Goal: Navigation & Orientation: Find specific page/section

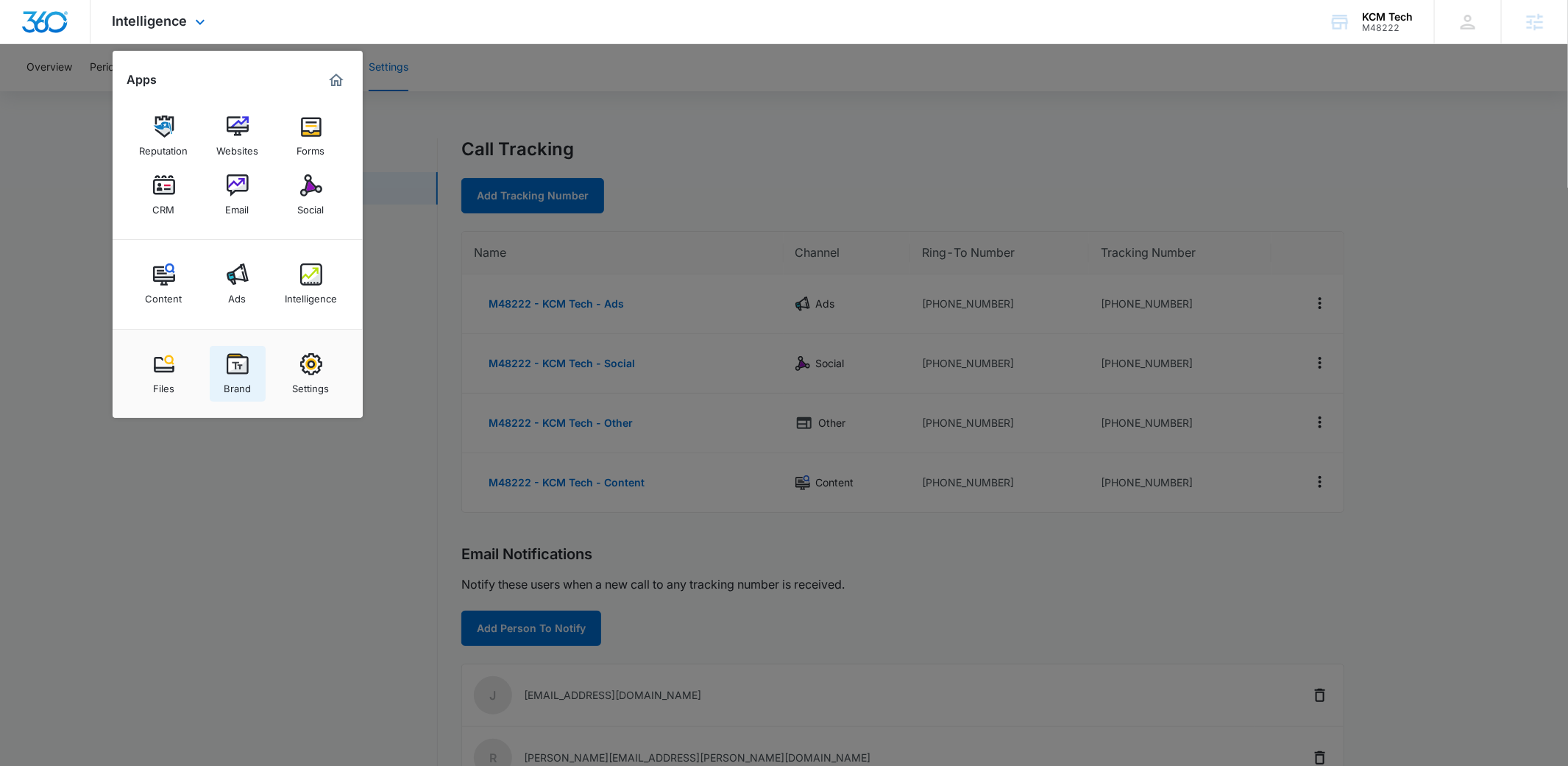
click at [227, 372] on img at bounding box center [238, 364] width 22 height 22
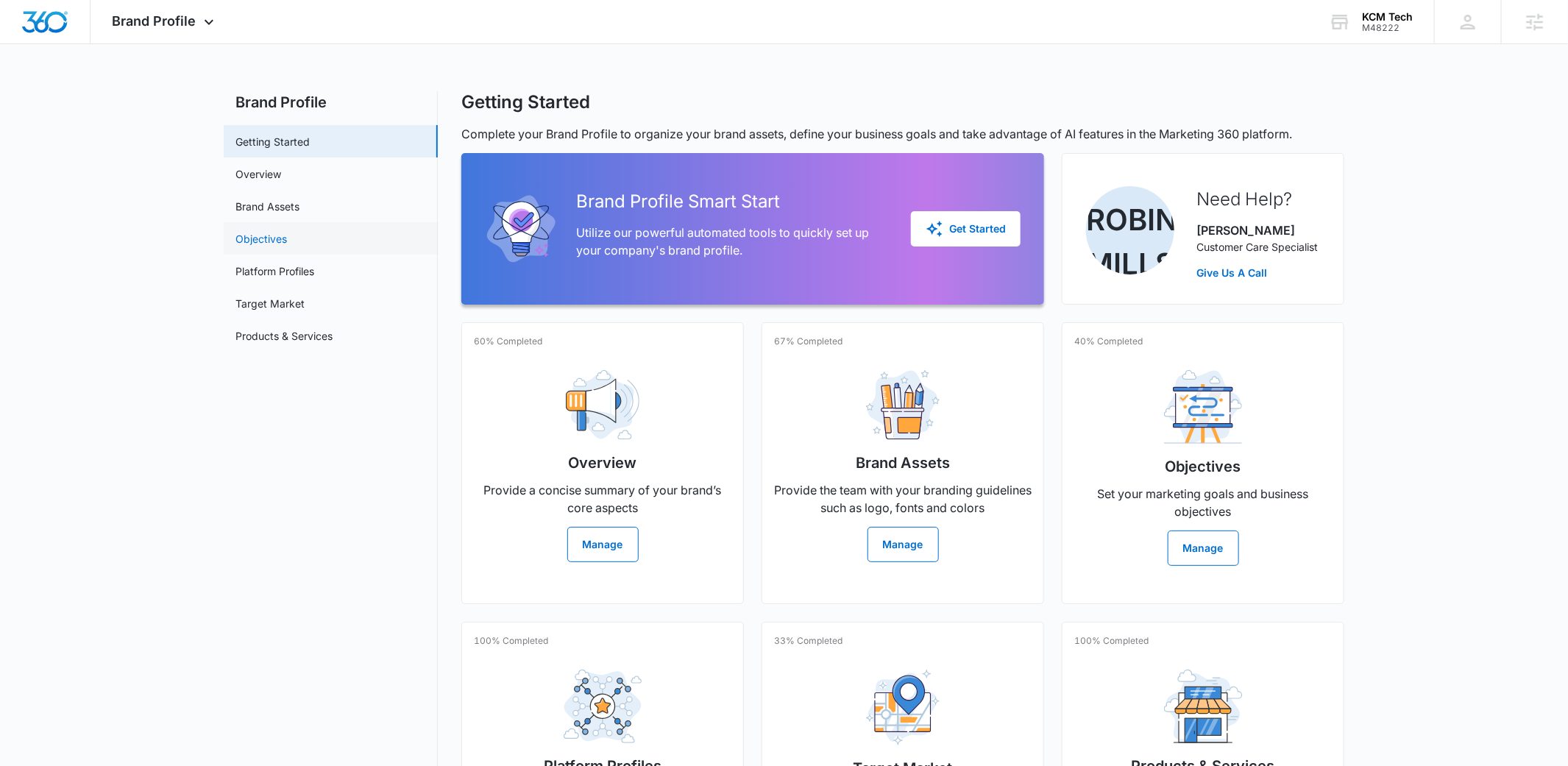
click at [287, 235] on link "Objectives" at bounding box center [261, 239] width 52 height 16
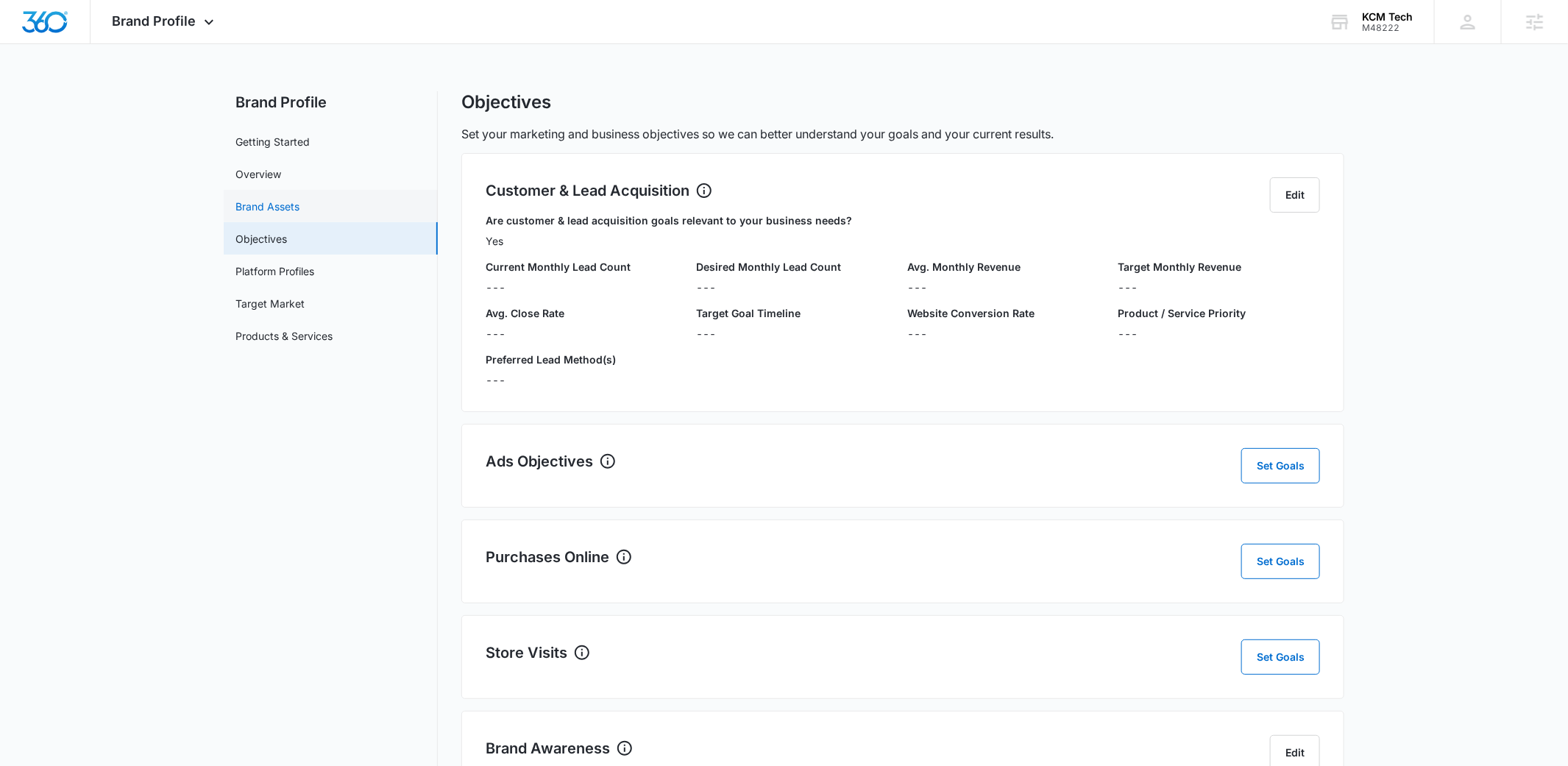
click at [299, 199] on link "Brand Assets" at bounding box center [267, 206] width 64 height 16
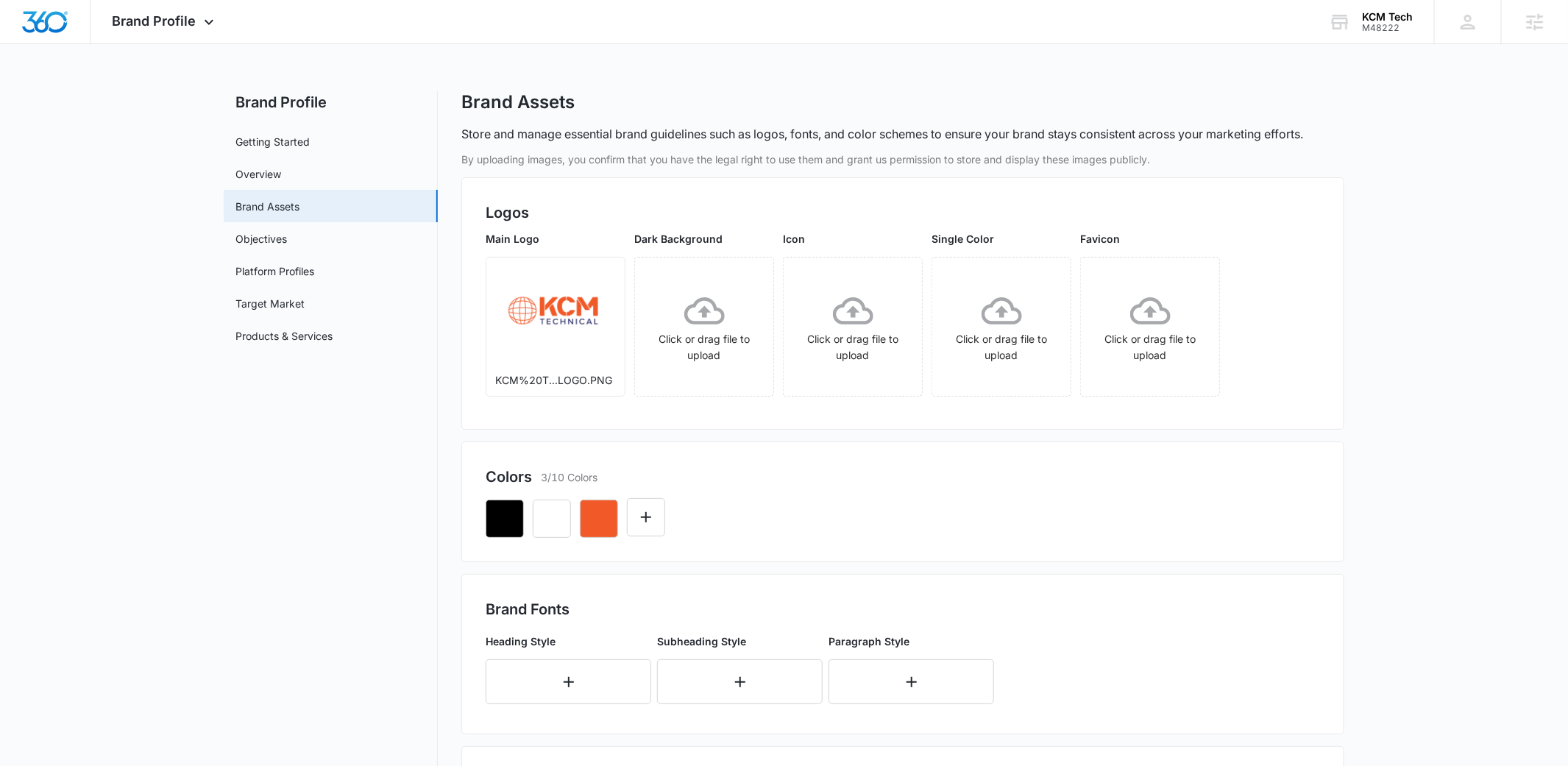
scroll to position [5, 0]
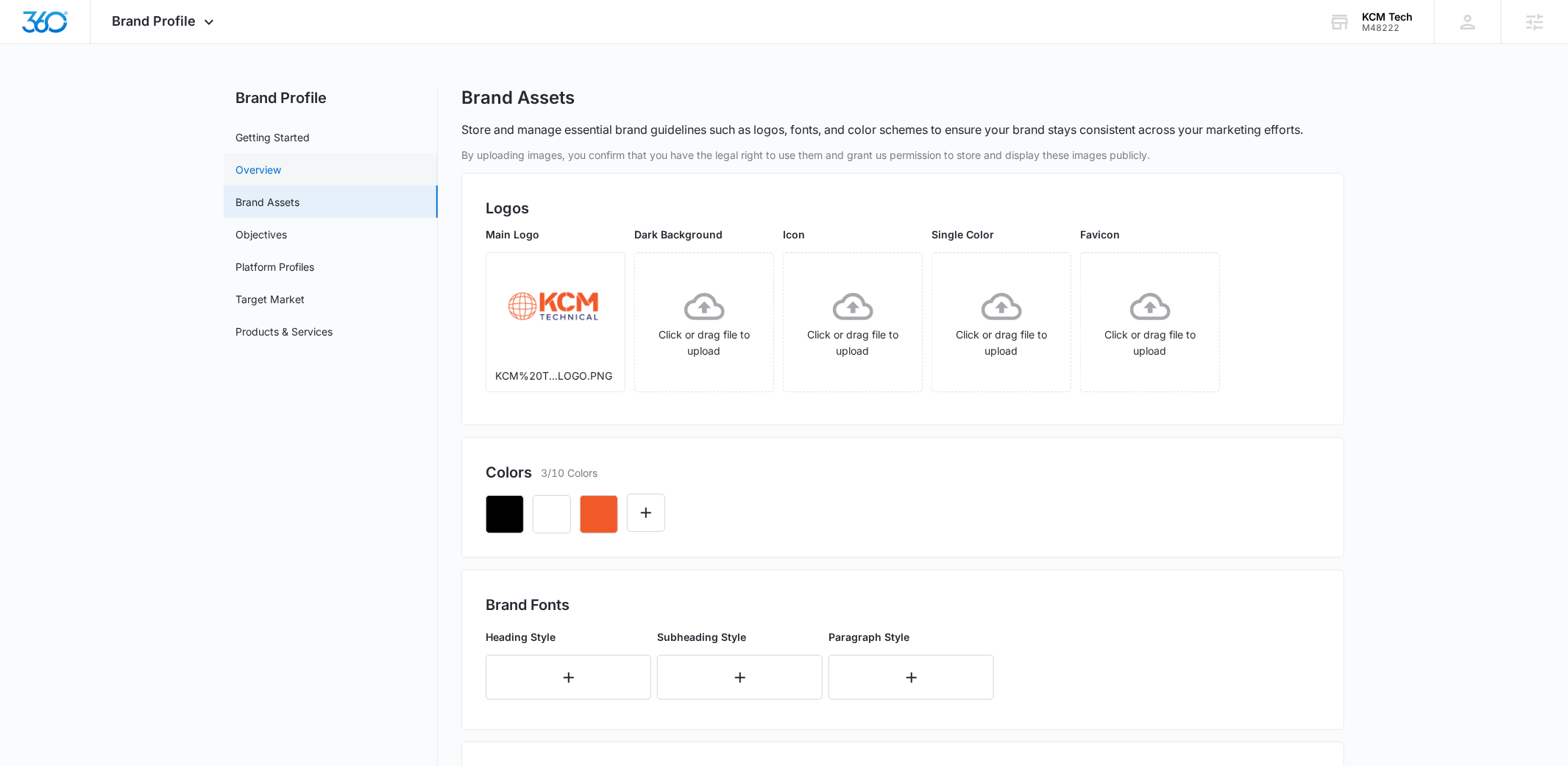
click at [281, 169] on link "Overview" at bounding box center [258, 170] width 45 height 16
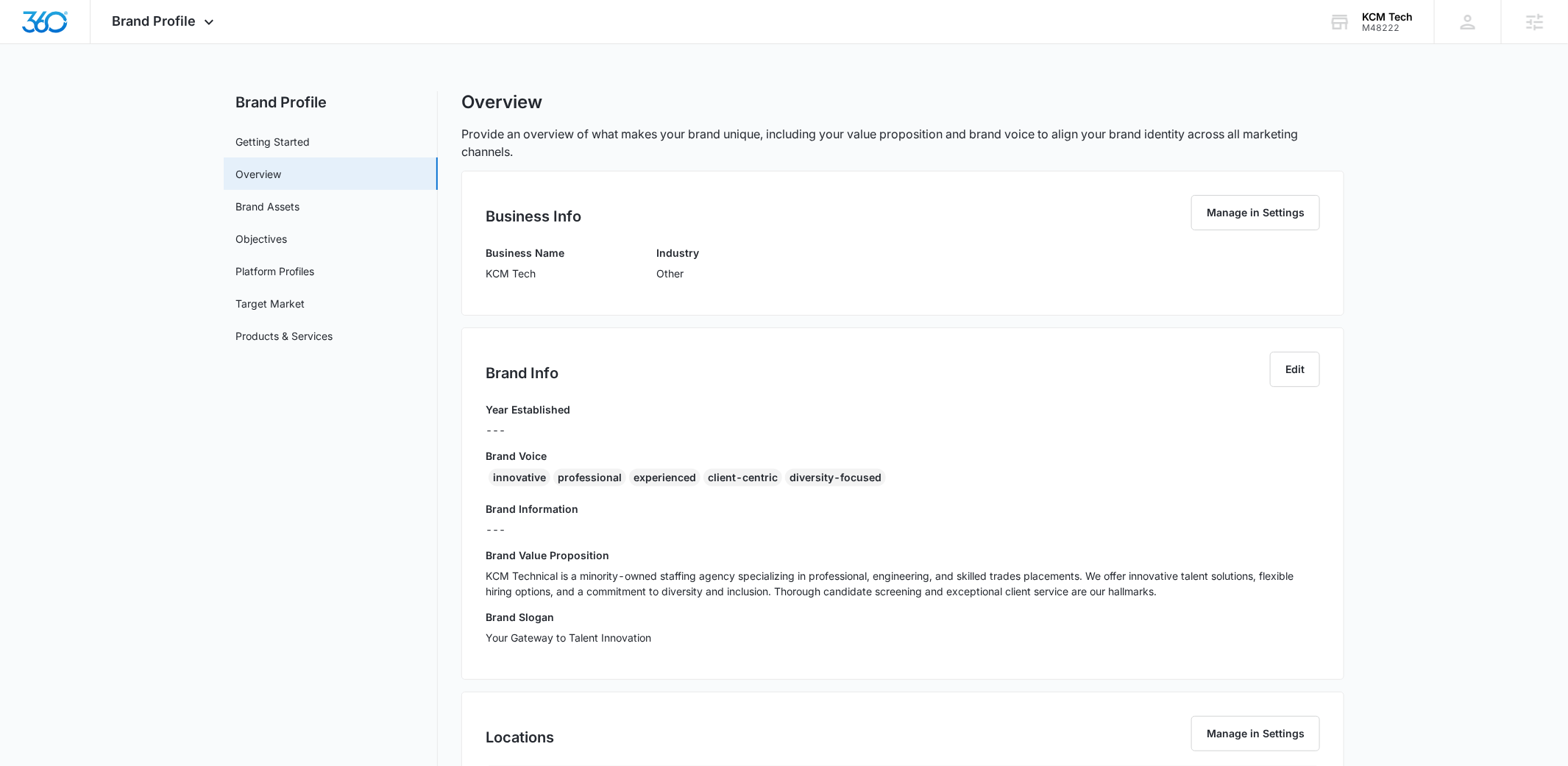
click at [499, 475] on div "innovative" at bounding box center [519, 478] width 62 height 18
copy div "innovative"
click at [206, 5] on div "Brand Profile Apps Reputation Websites Forms CRM Email Social Content Ads Intel…" at bounding box center [165, 22] width 149 height 44
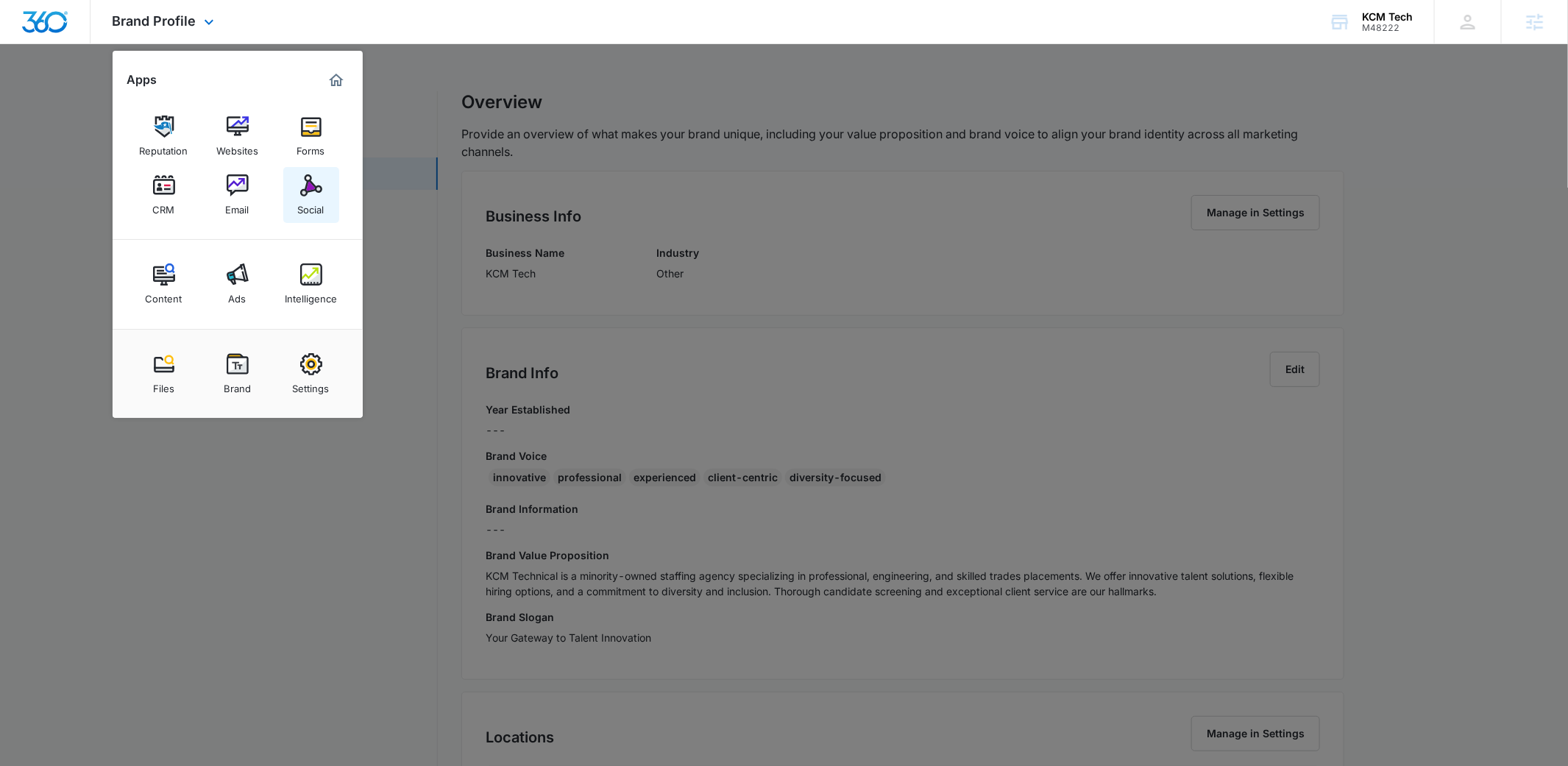
click at [317, 190] on img at bounding box center [311, 185] width 22 height 22
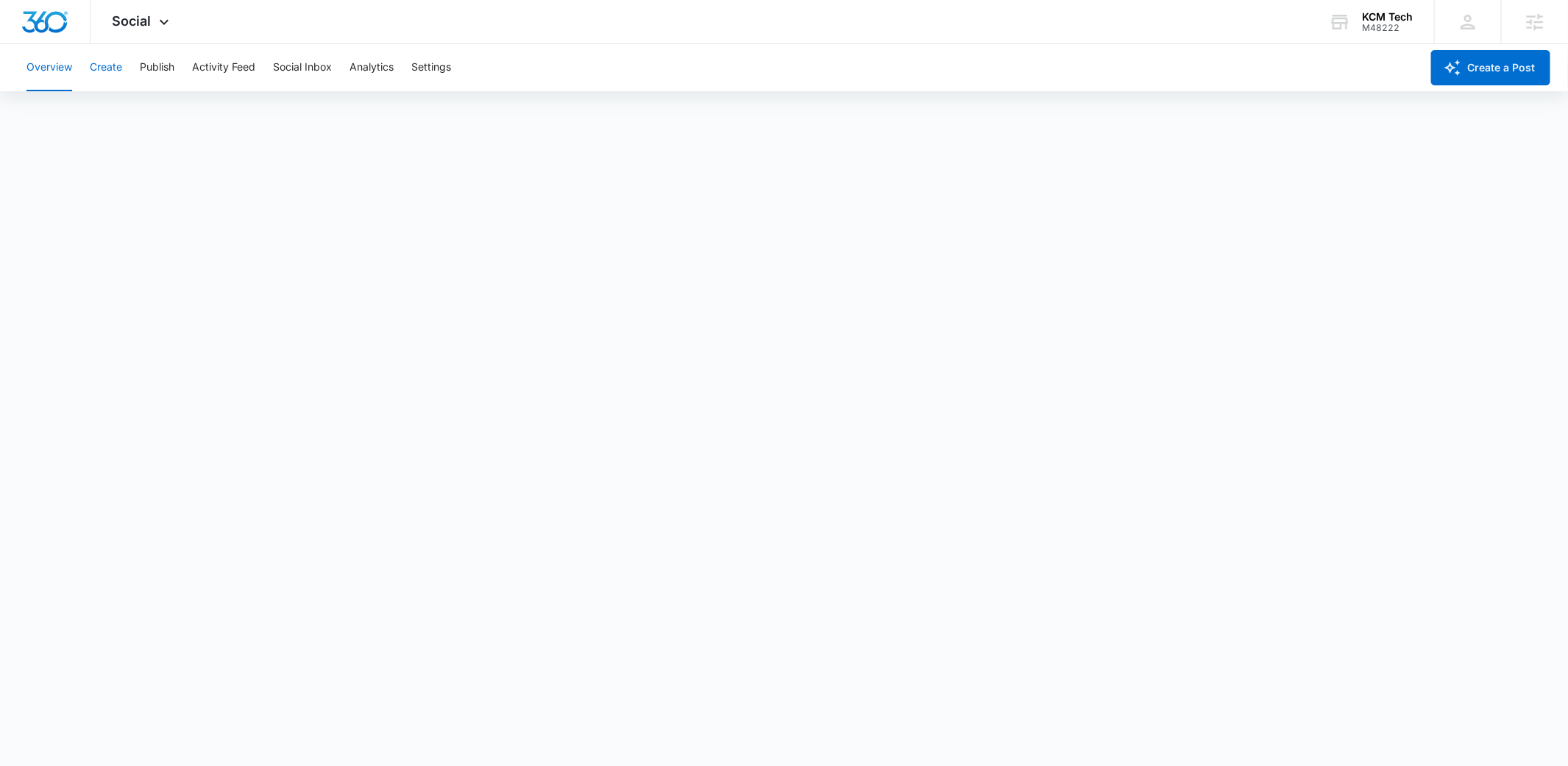
click at [95, 73] on button "Create" at bounding box center [106, 67] width 32 height 47
click at [149, 114] on button "Approvals" at bounding box center [143, 113] width 49 height 41
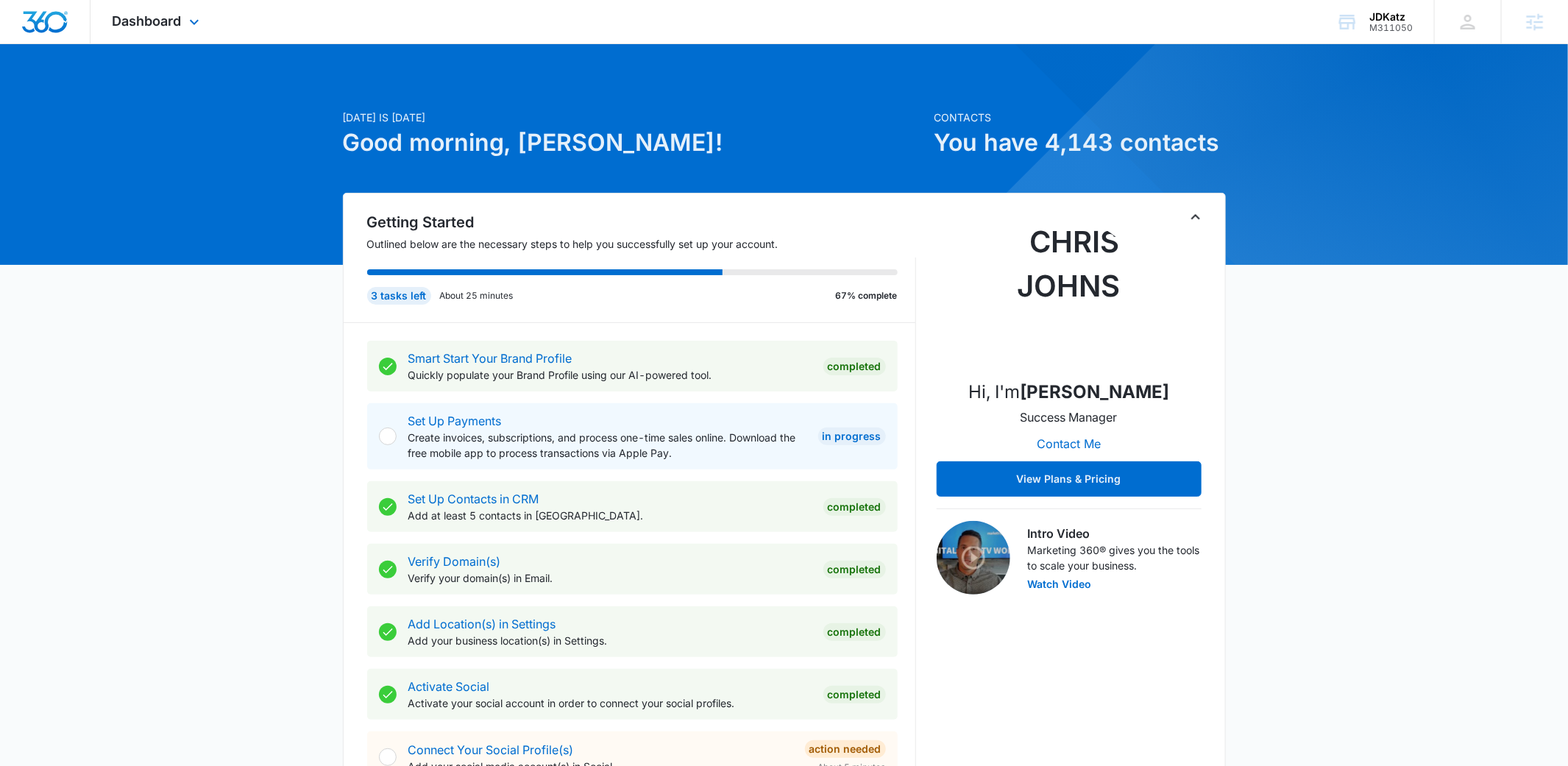
click at [179, 29] on div "Dashboard Apps Reputation Forms CRM Email Social Content Ads Intelligence Files…" at bounding box center [158, 22] width 134 height 44
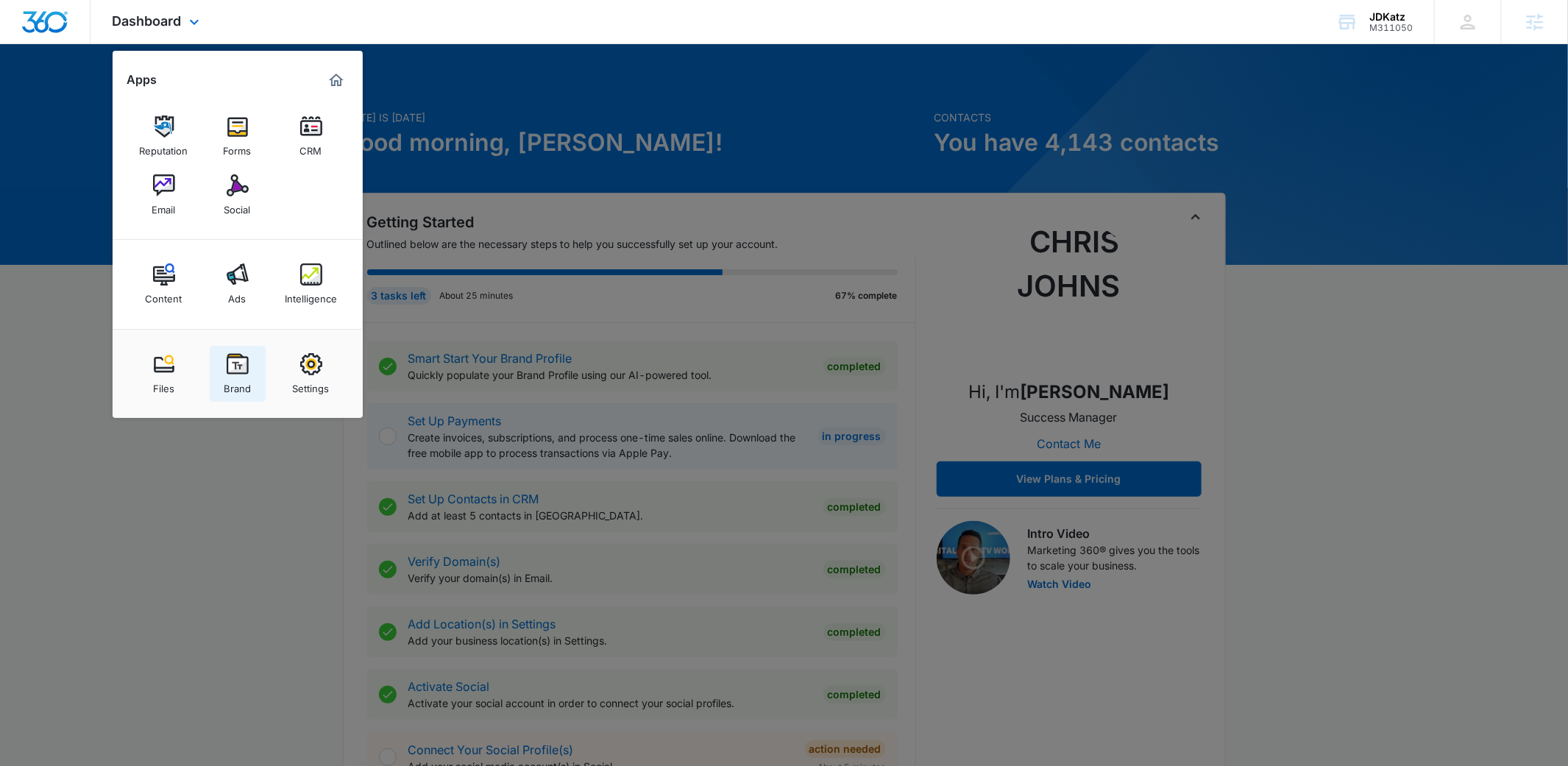
click at [242, 356] on img at bounding box center [238, 364] width 22 height 22
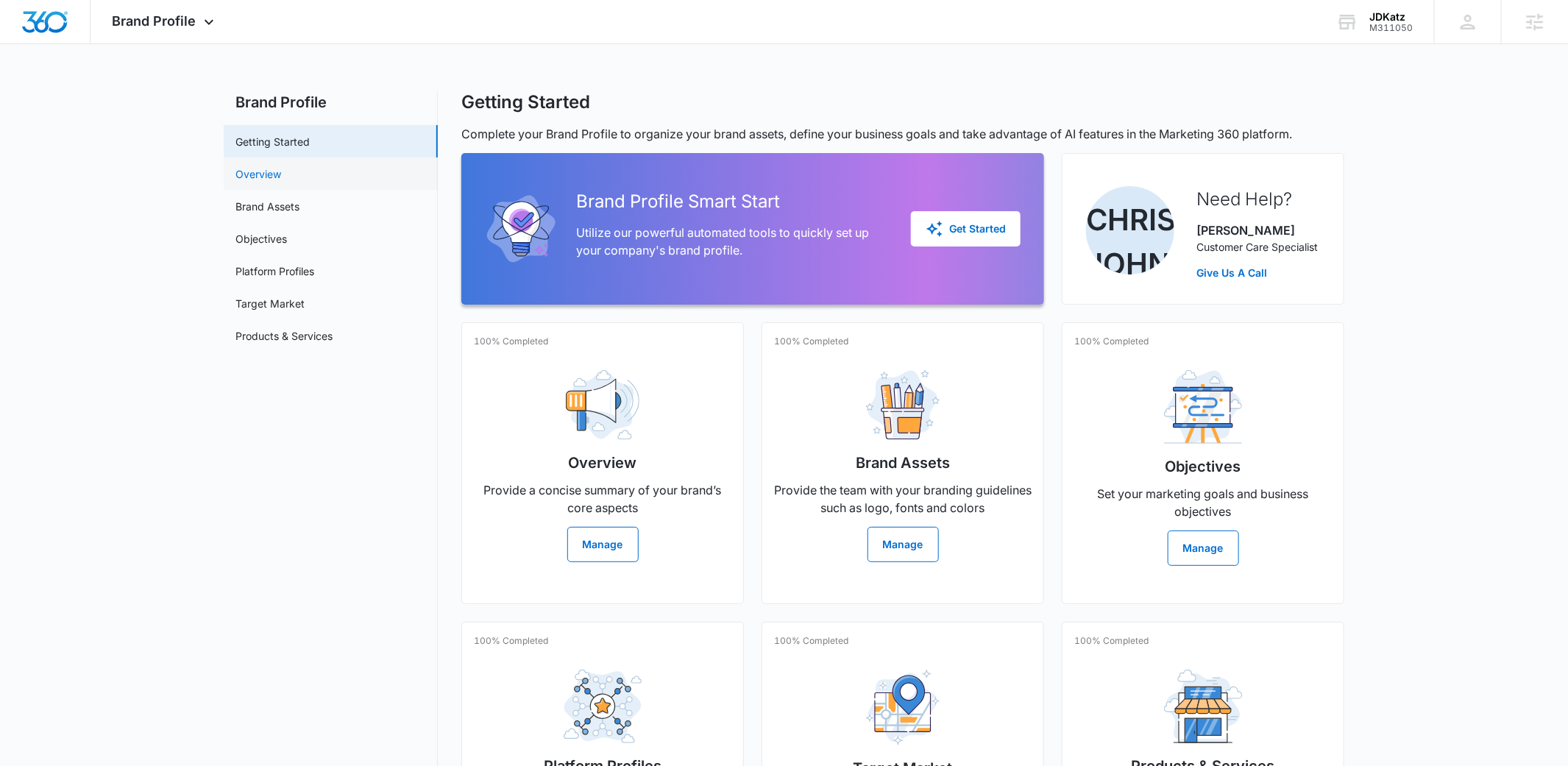
click at [281, 177] on link "Overview" at bounding box center [258, 174] width 45 height 16
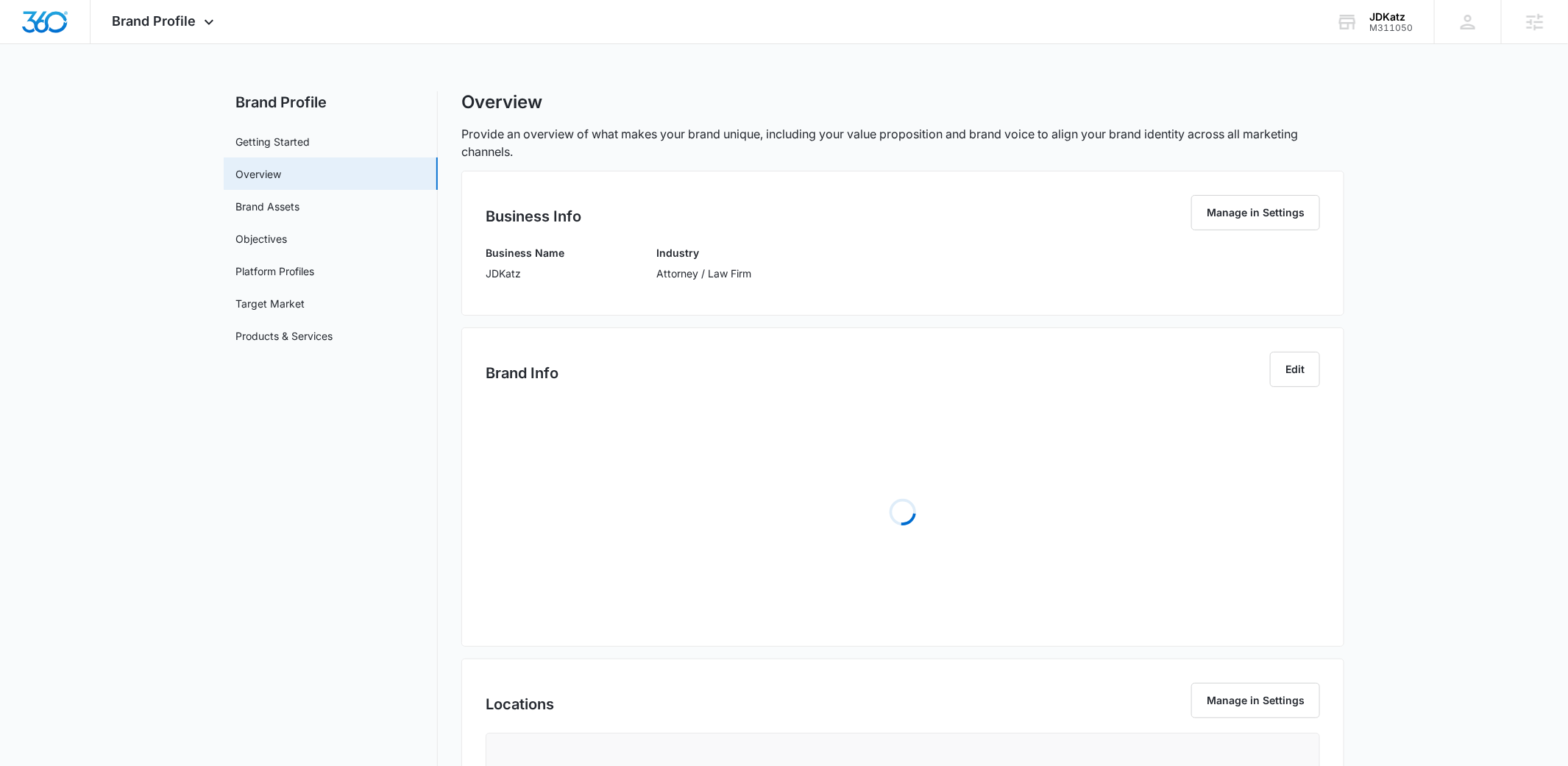
scroll to position [16, 0]
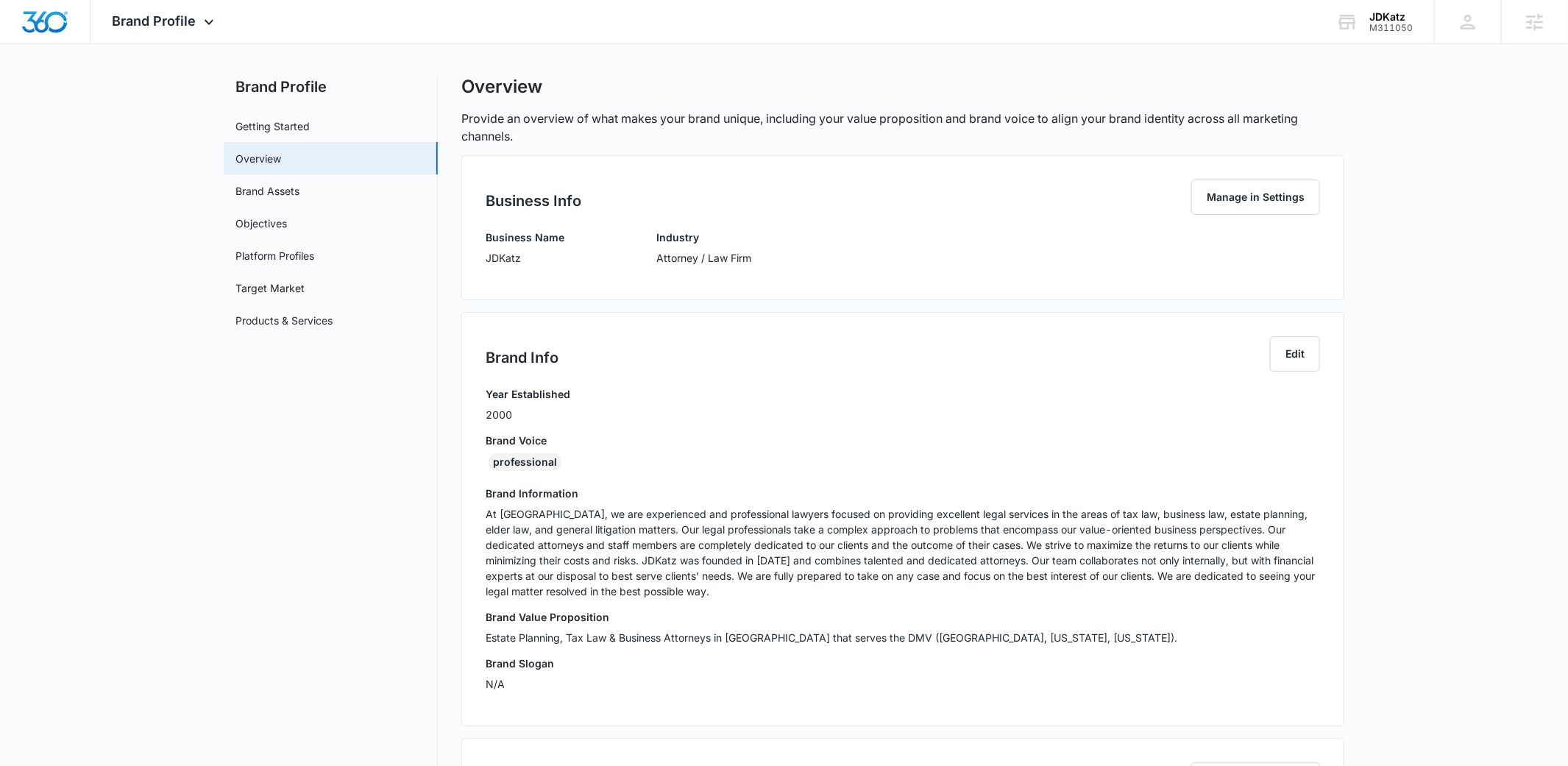
click at [521, 456] on div "professional" at bounding box center [524, 462] width 73 height 18
copy div "professional"
click at [893, 325] on div "Brand Info Edit Year Established 2000 Brand Voice professional Brand Informatio…" at bounding box center [902, 519] width 882 height 414
click at [167, 28] on span "Brand Profile" at bounding box center [154, 21] width 84 height 16
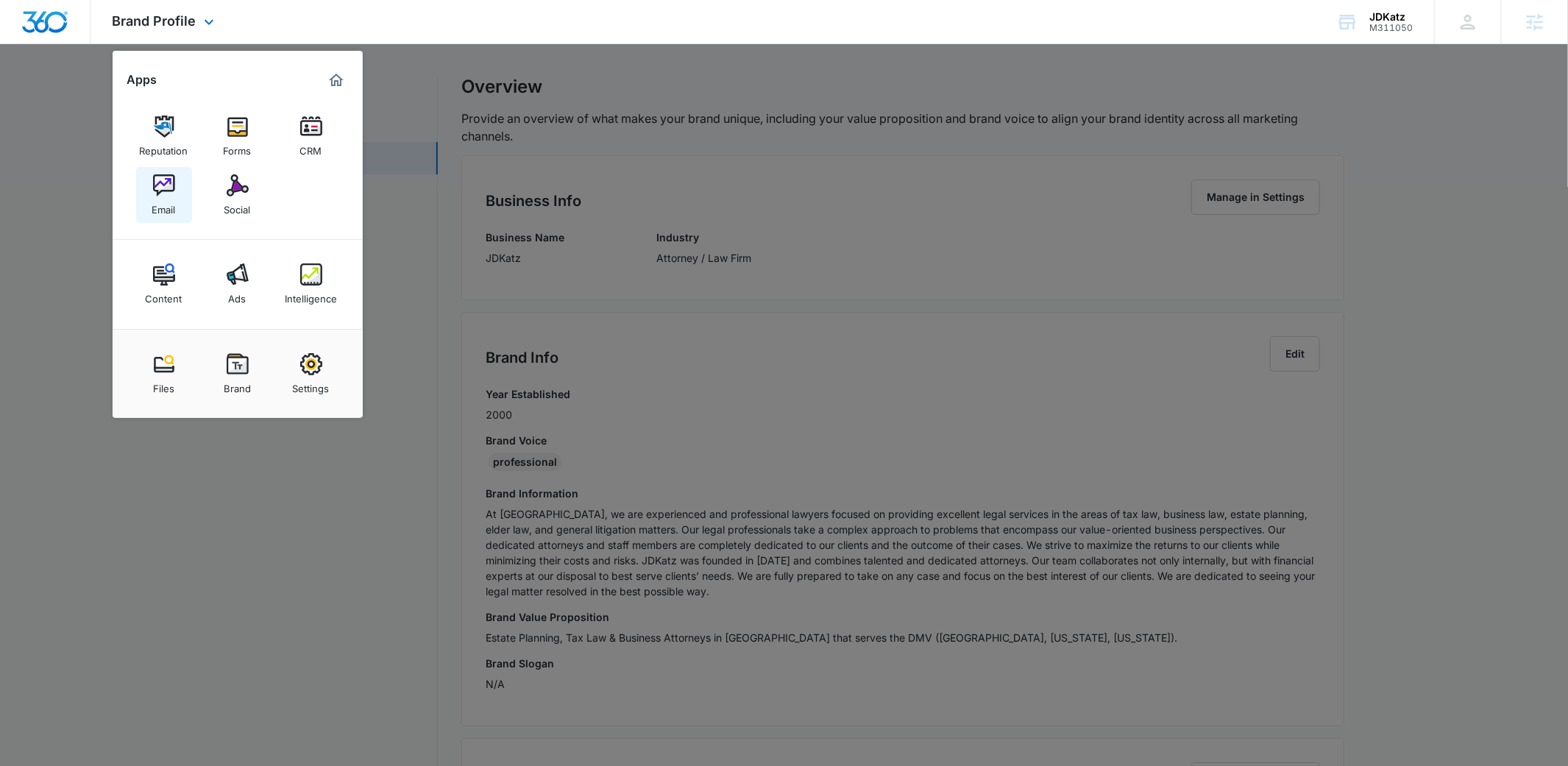
click at [173, 189] on img at bounding box center [164, 185] width 22 height 22
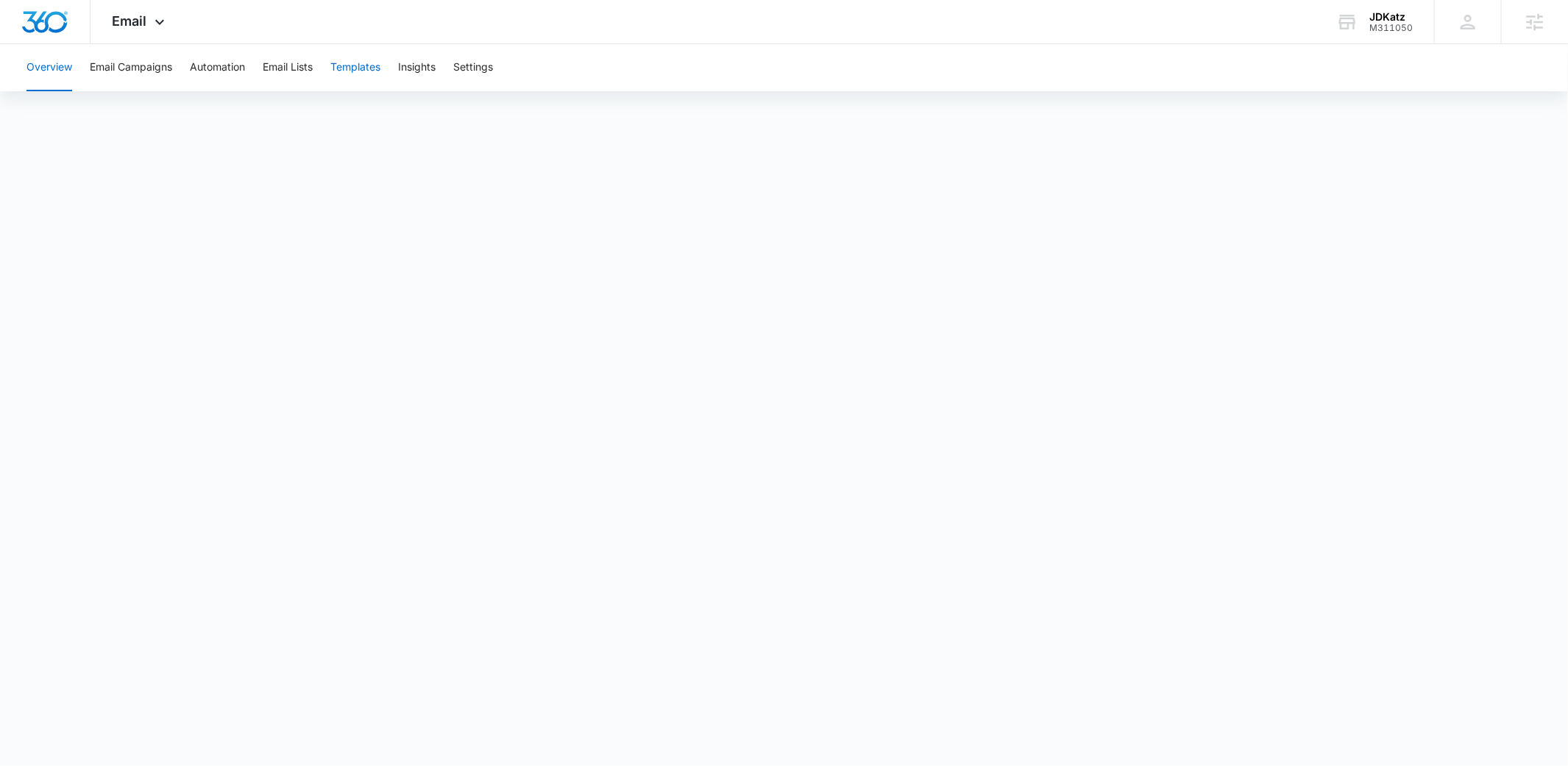
click at [334, 70] on button "Templates" at bounding box center [356, 67] width 50 height 47
click at [141, 69] on button "Email Campaigns" at bounding box center [131, 67] width 82 height 47
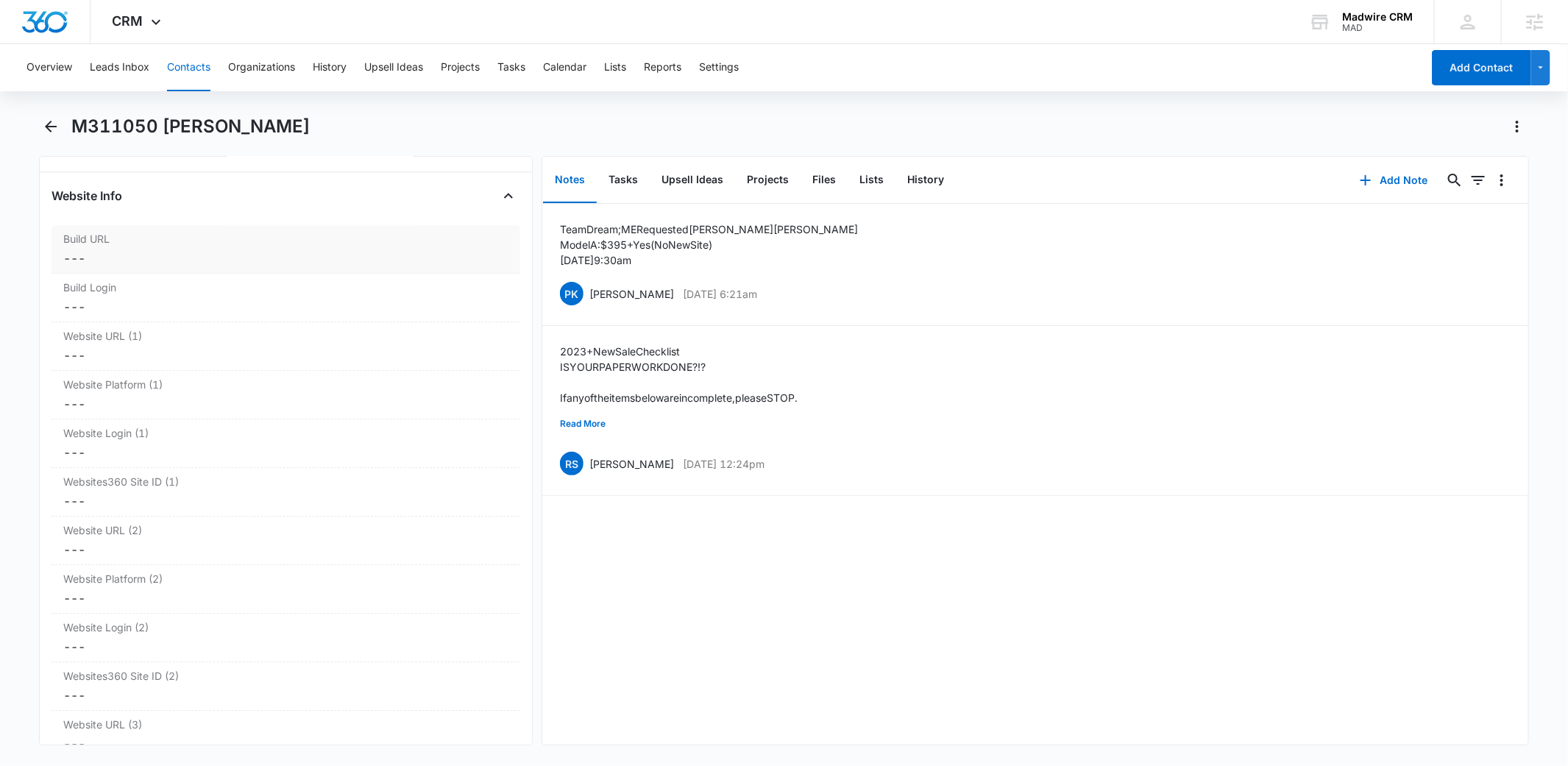
scroll to position [5551, 0]
click at [878, 88] on div "Overview Leads Inbox Contacts Organizations History Upsell Ideas Projects Tasks…" at bounding box center [720, 67] width 1404 height 47
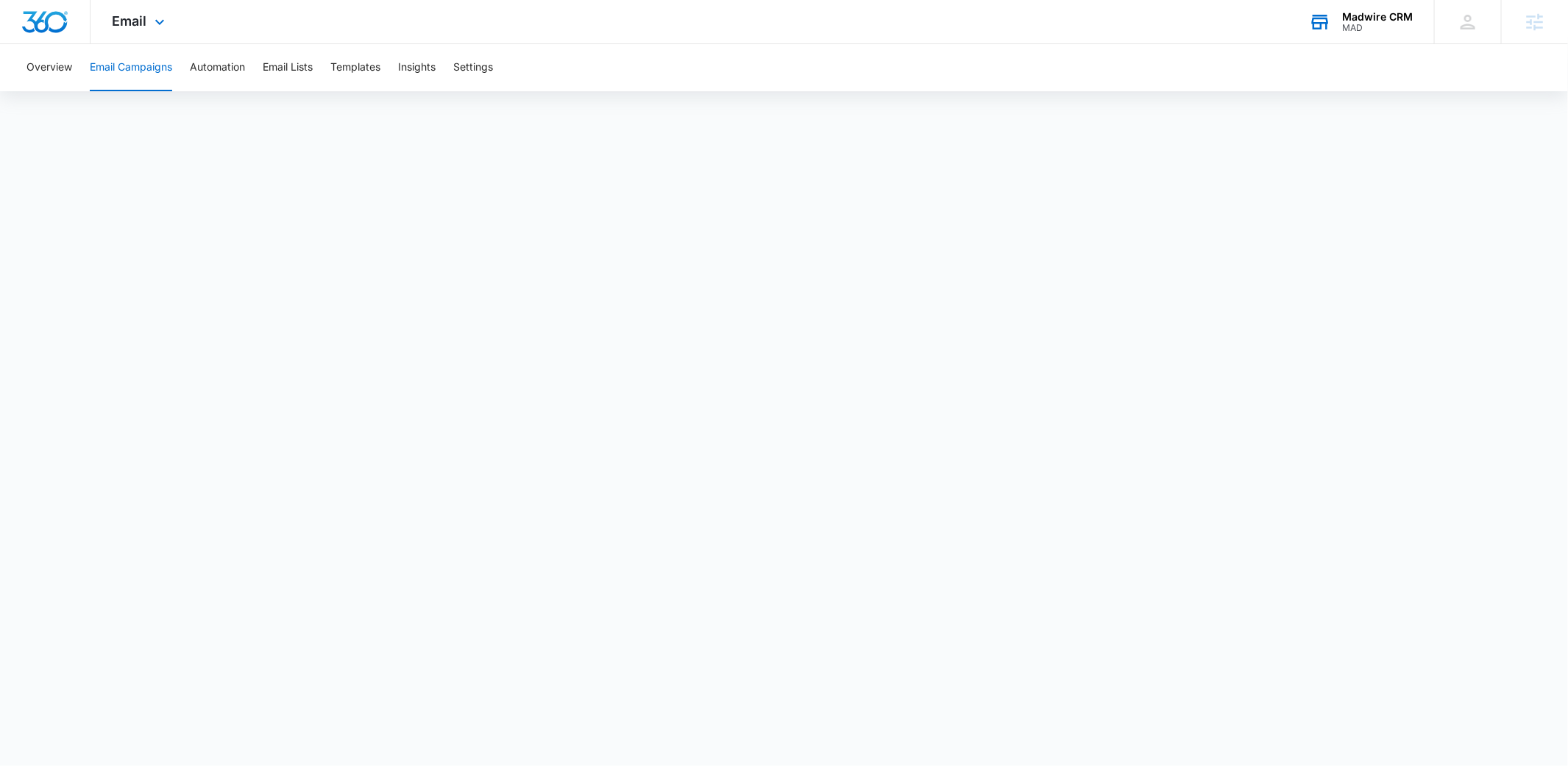
click at [1386, 31] on div "MAD" at bounding box center [1377, 27] width 70 height 10
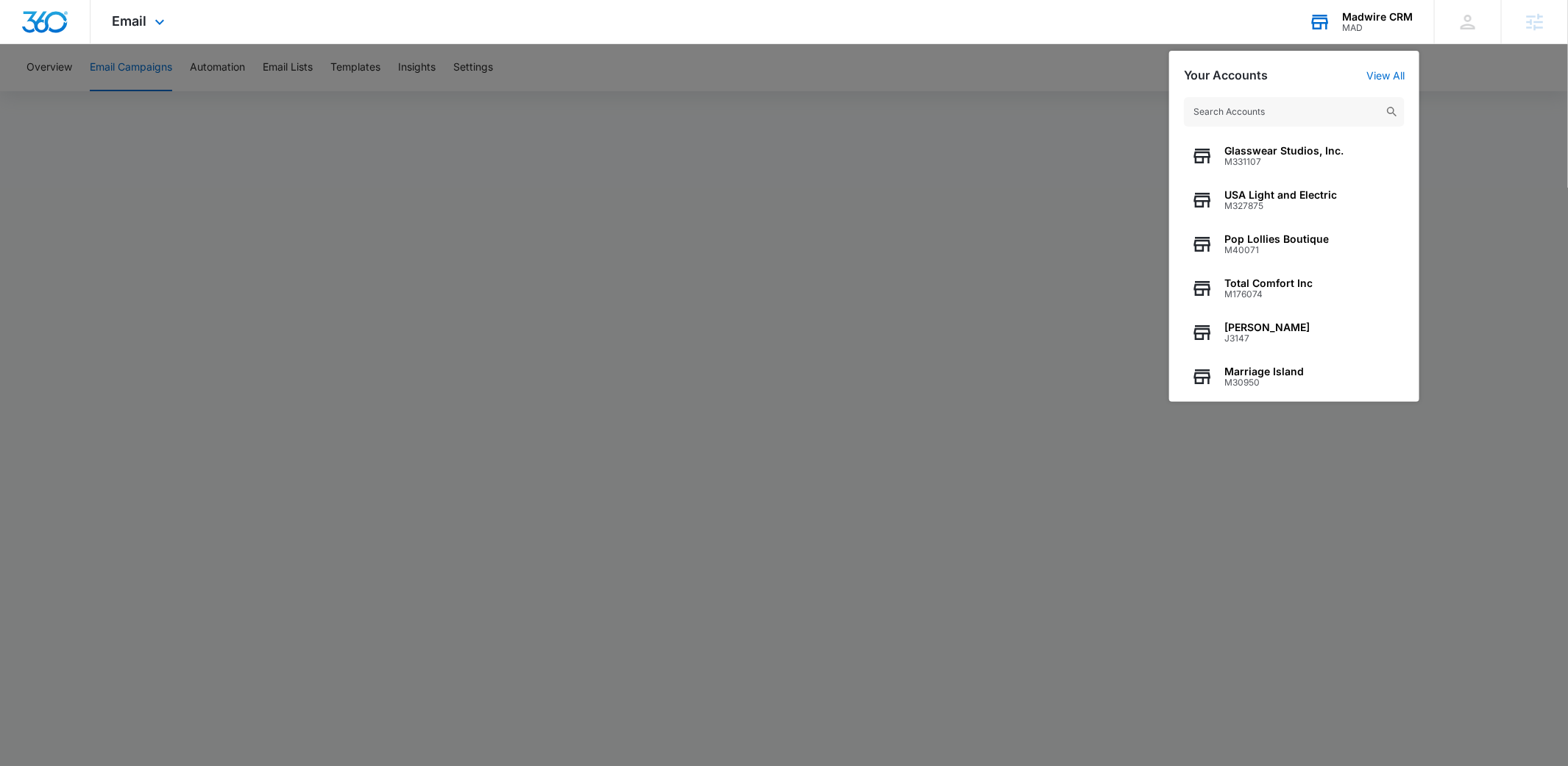
click at [1276, 114] on input "text" at bounding box center [1294, 112] width 220 height 30
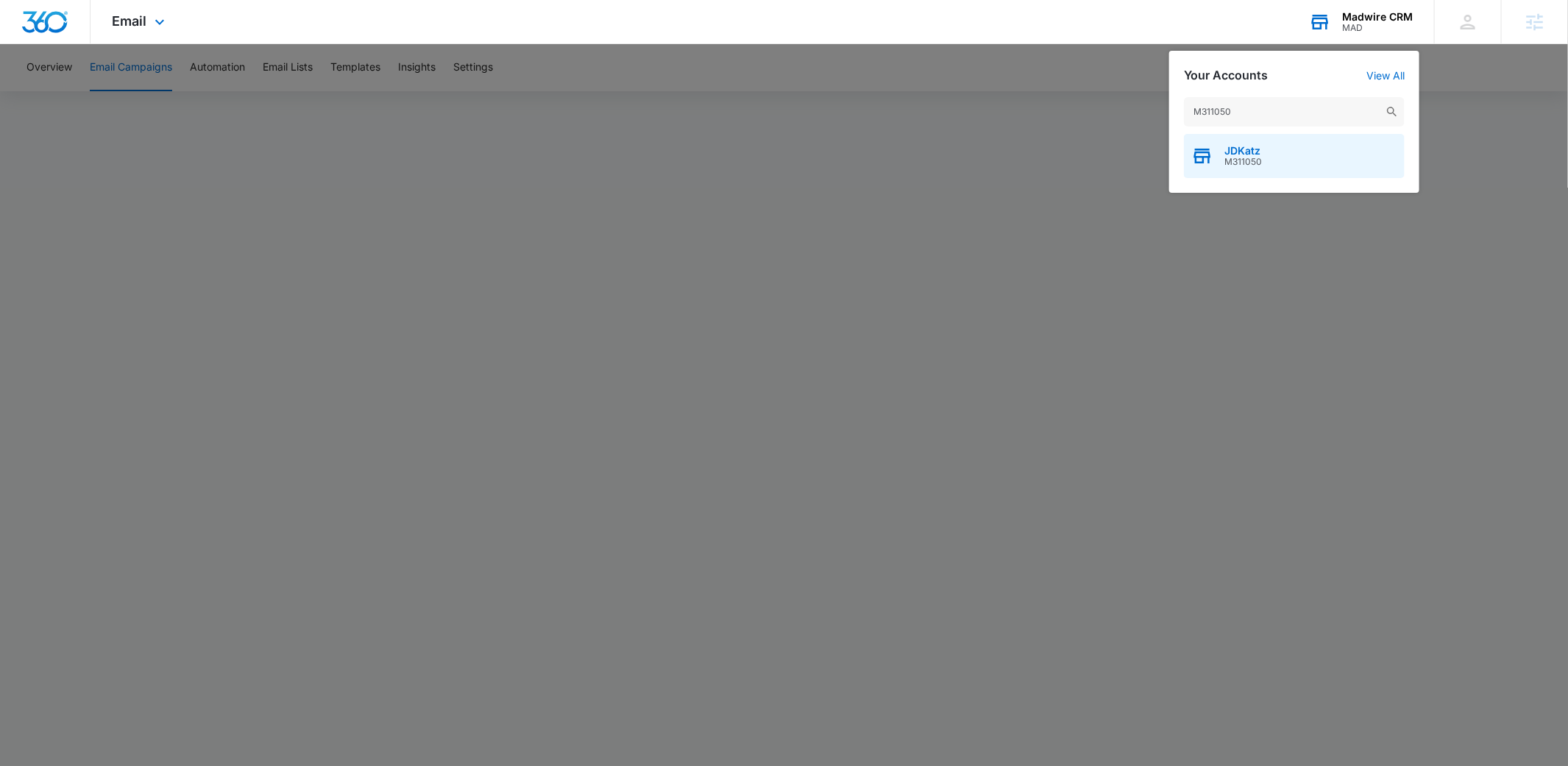
type input "M311050"
click at [1264, 163] on div "JDKatz M311050" at bounding box center [1294, 156] width 220 height 44
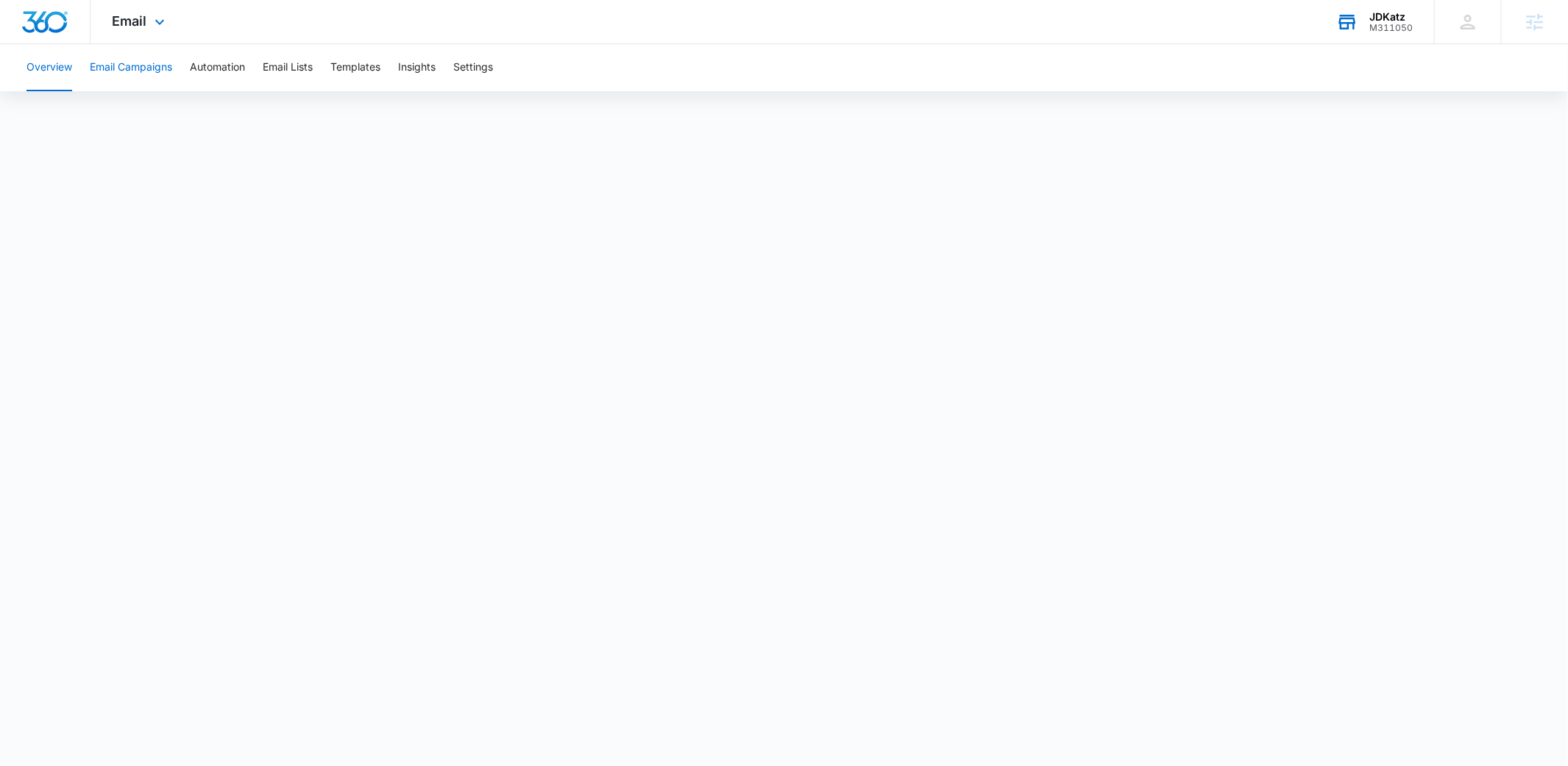
click at [145, 66] on button "Email Campaigns" at bounding box center [131, 67] width 82 height 47
click at [138, 13] on span "Email" at bounding box center [130, 21] width 34 height 16
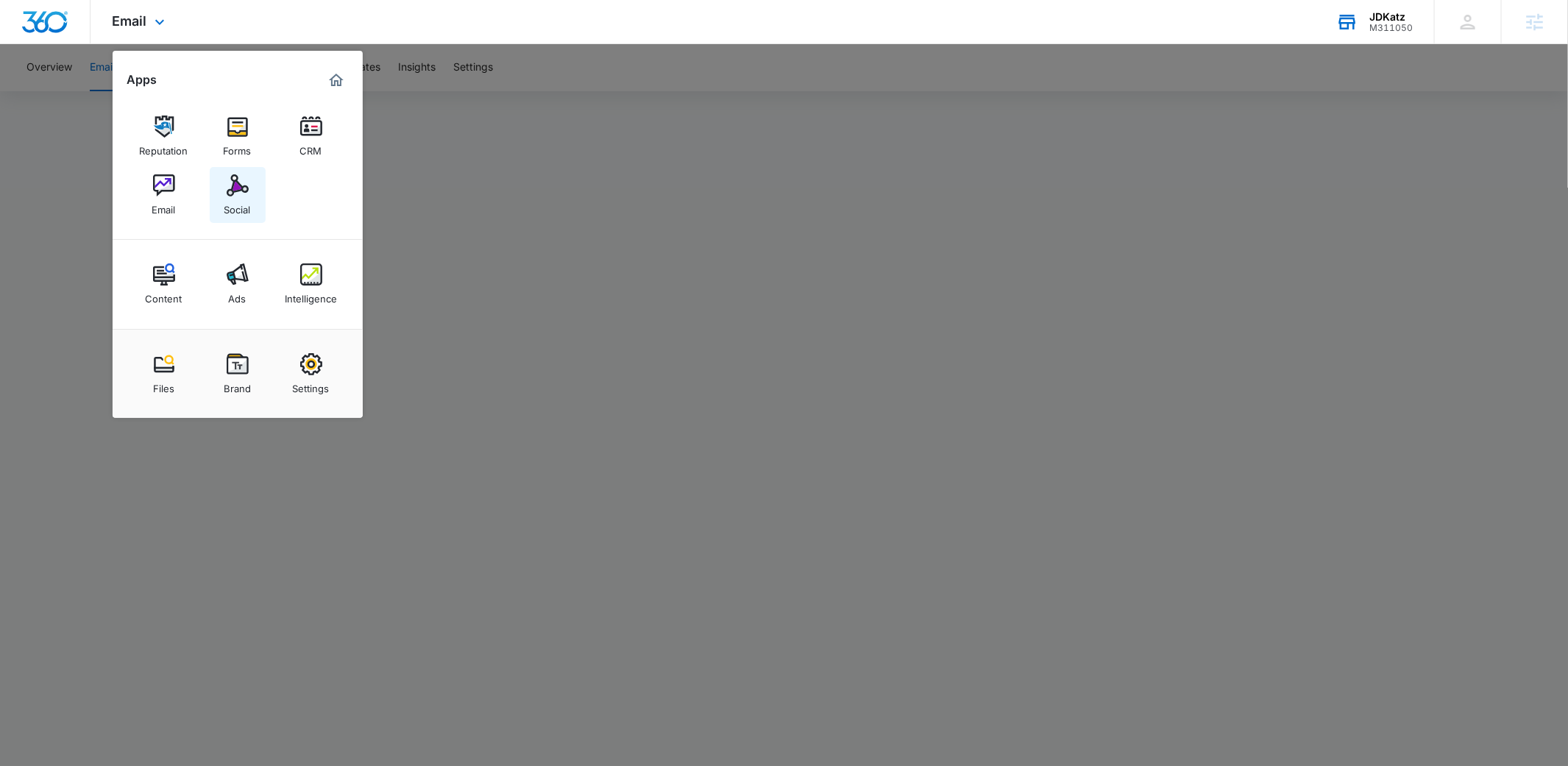
click at [249, 209] on div "Social" at bounding box center [238, 206] width 27 height 19
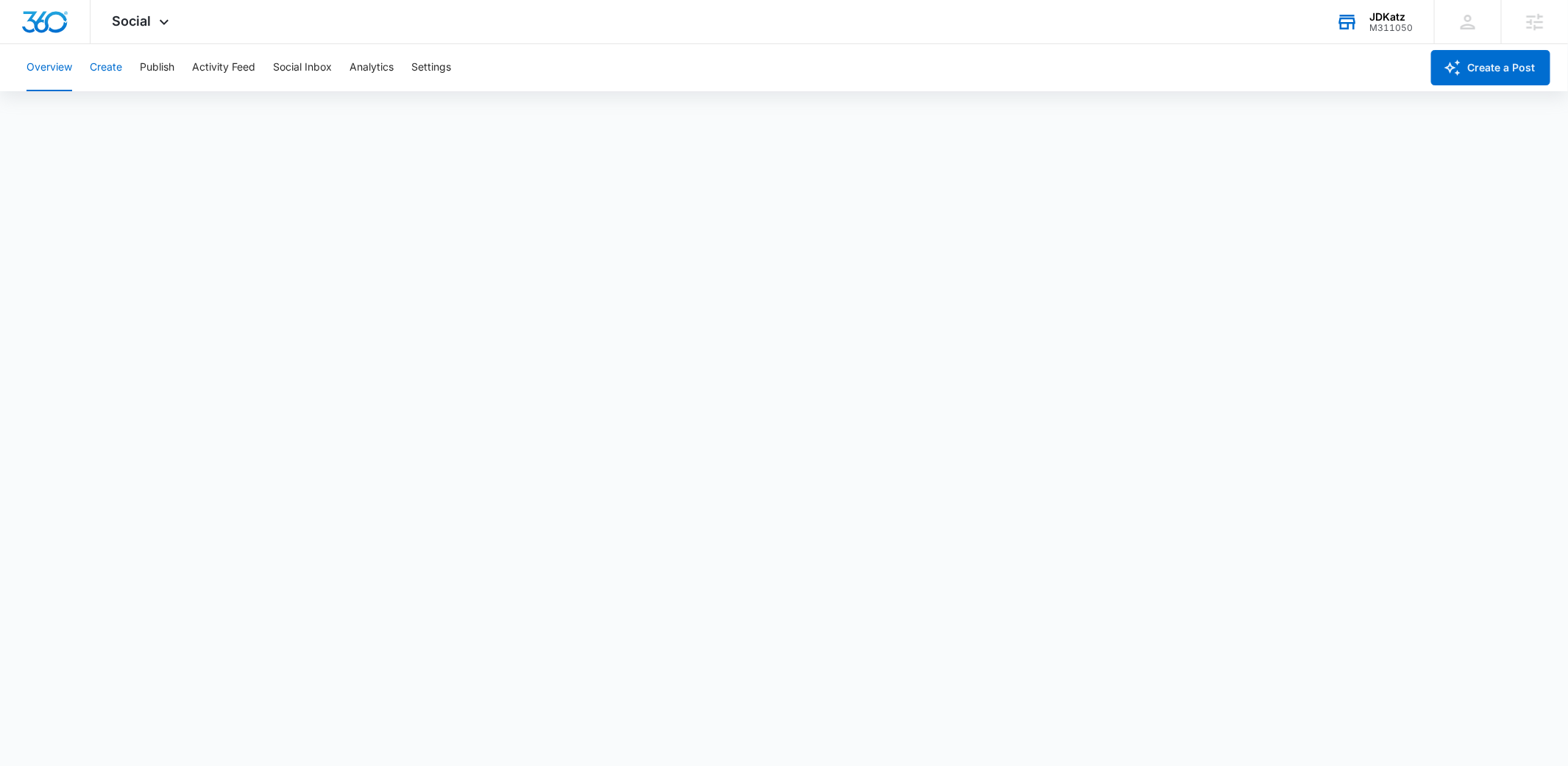
click at [102, 73] on button "Create" at bounding box center [106, 67] width 32 height 47
click at [156, 73] on button "Publish" at bounding box center [157, 67] width 34 height 47
click at [95, 67] on button "Create" at bounding box center [106, 67] width 32 height 47
click at [48, 67] on button "Overview" at bounding box center [49, 67] width 45 height 47
click at [113, 76] on button "Create" at bounding box center [106, 67] width 32 height 47
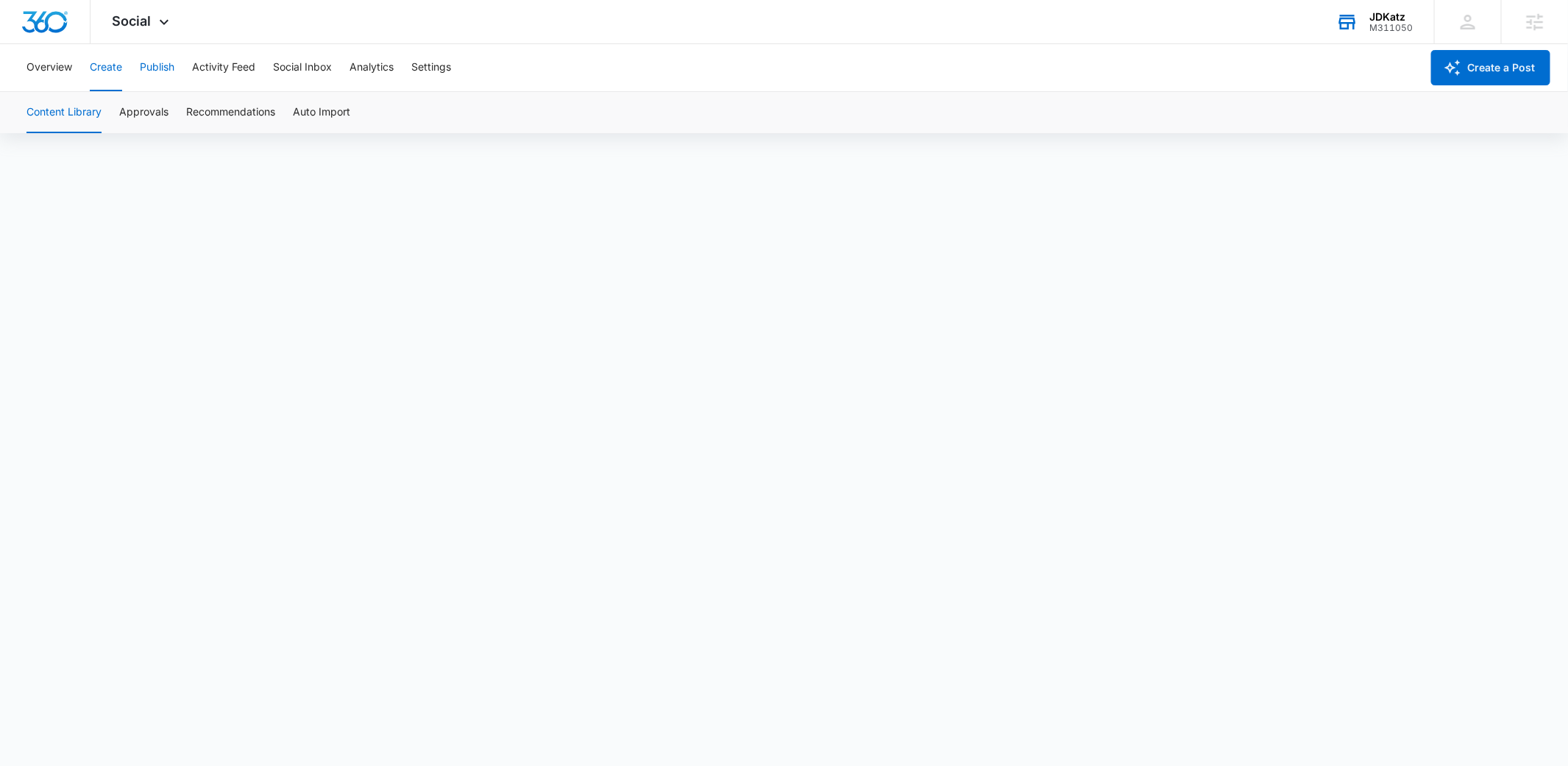
click at [167, 69] on button "Publish" at bounding box center [157, 67] width 34 height 47
click at [134, 115] on button "Schedules" at bounding box center [113, 113] width 50 height 41
click at [44, 71] on button "Overview" at bounding box center [49, 67] width 45 height 47
click at [95, 59] on button "Create" at bounding box center [106, 67] width 32 height 47
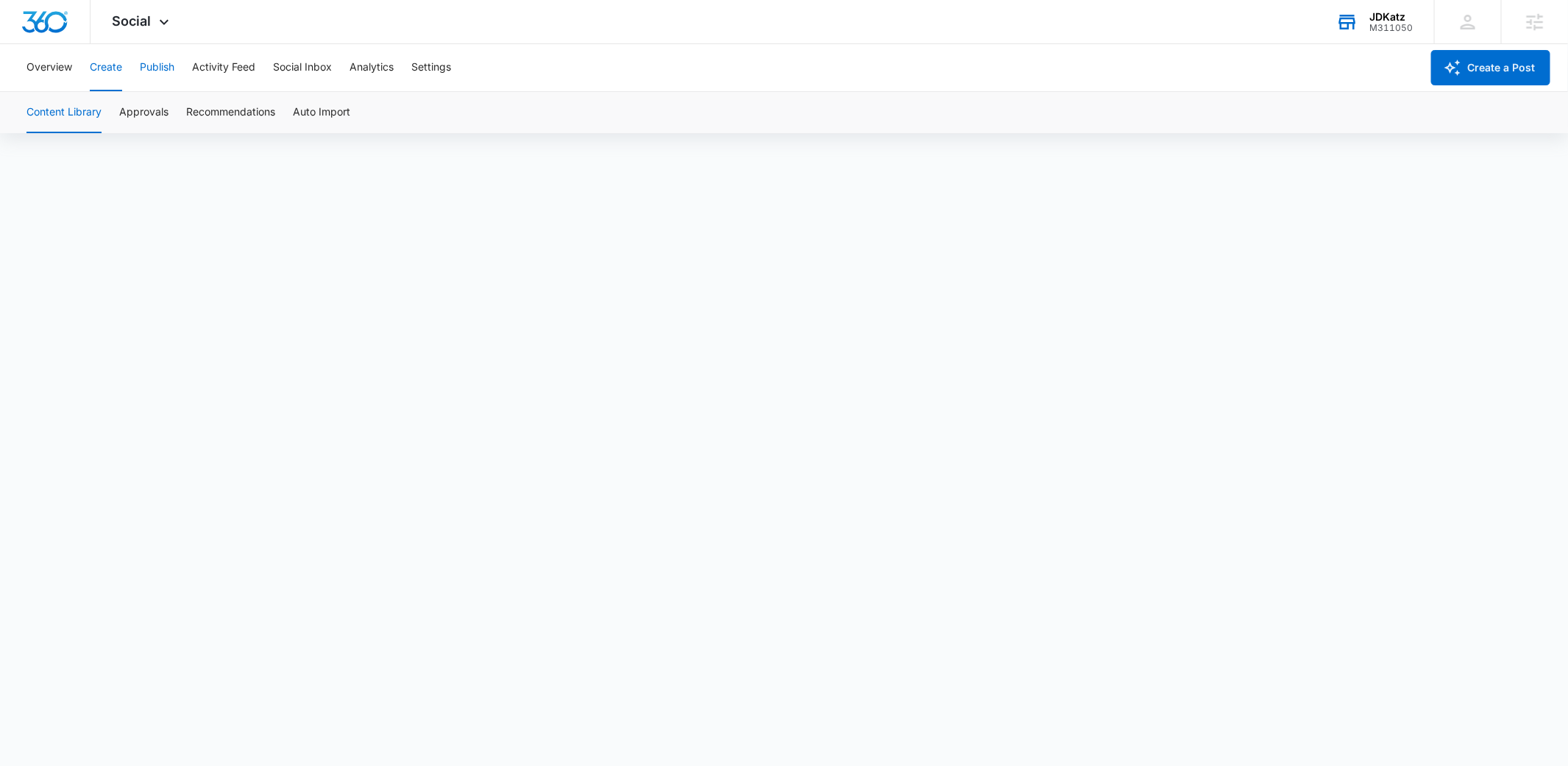
click at [151, 77] on button "Publish" at bounding box center [157, 67] width 34 height 47
click at [116, 111] on button "Schedules" at bounding box center [113, 113] width 50 height 41
